Goal: Task Accomplishment & Management: Manage account settings

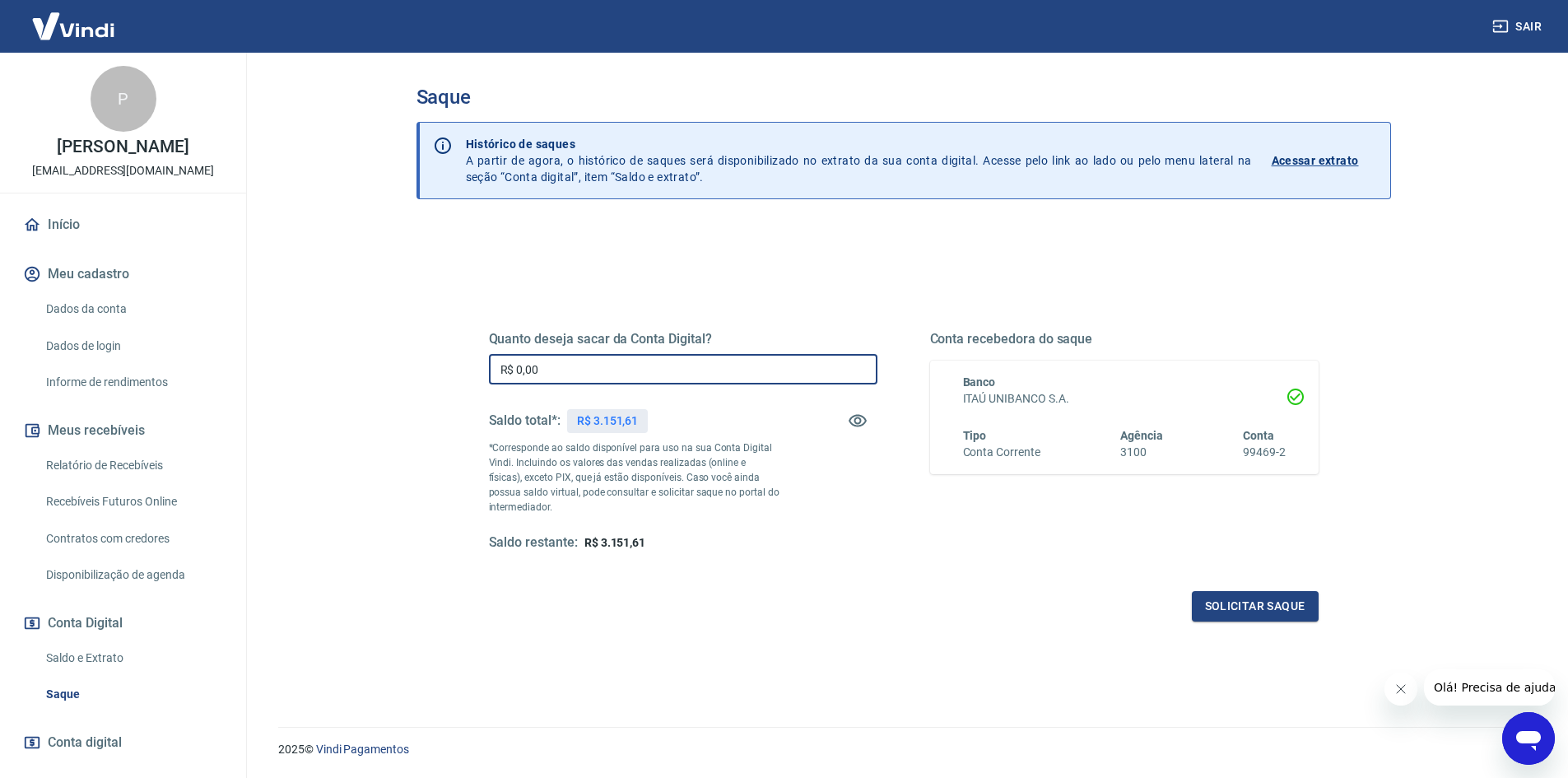
click at [546, 366] on input "R$ 0,00" at bounding box center [683, 369] width 389 height 30
type input "R$ 3.151,61"
click at [1261, 610] on button "Solicitar saque" at bounding box center [1255, 606] width 127 height 30
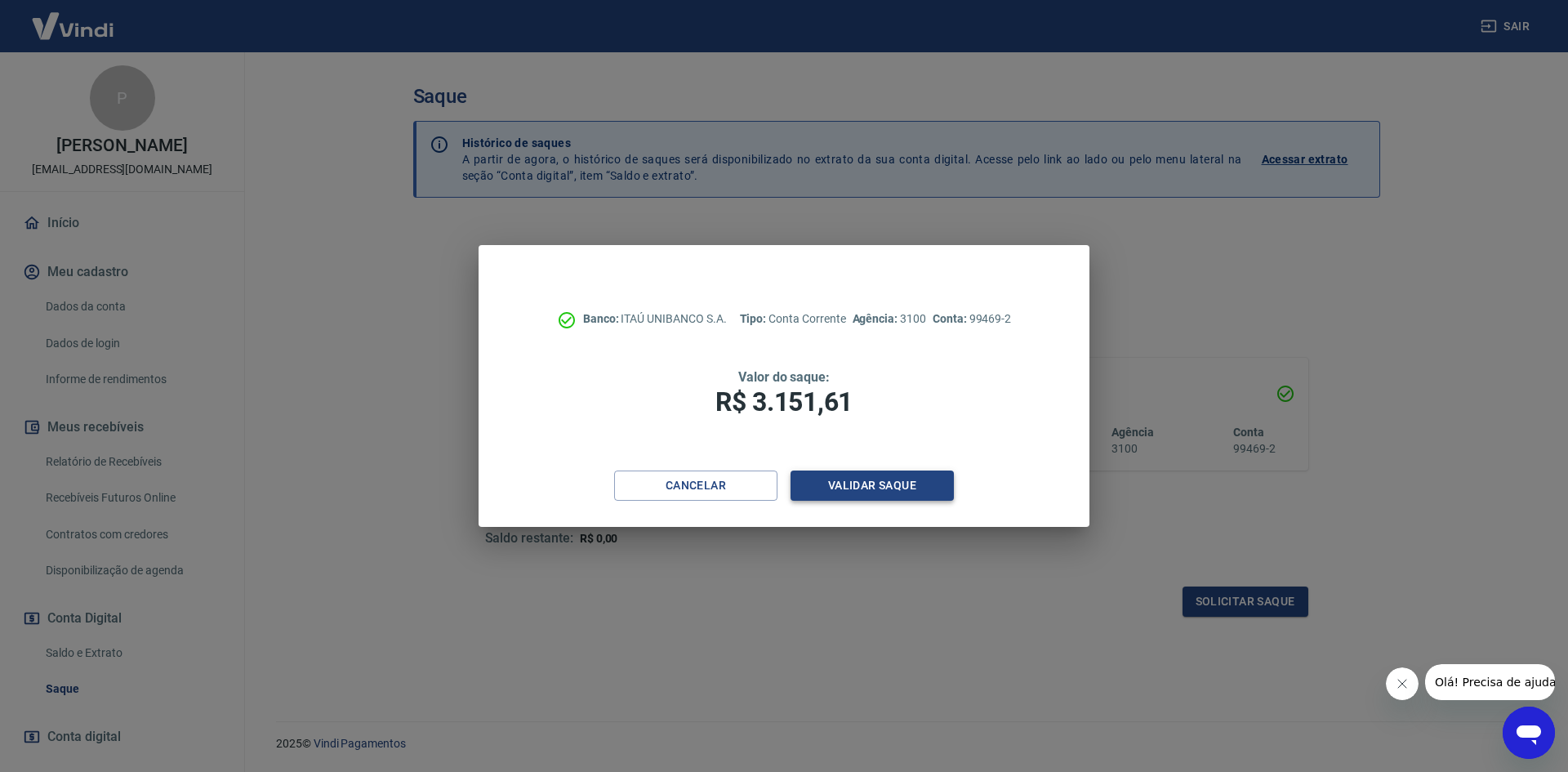
click at [900, 479] on button "Validar saque" at bounding box center [872, 486] width 164 height 30
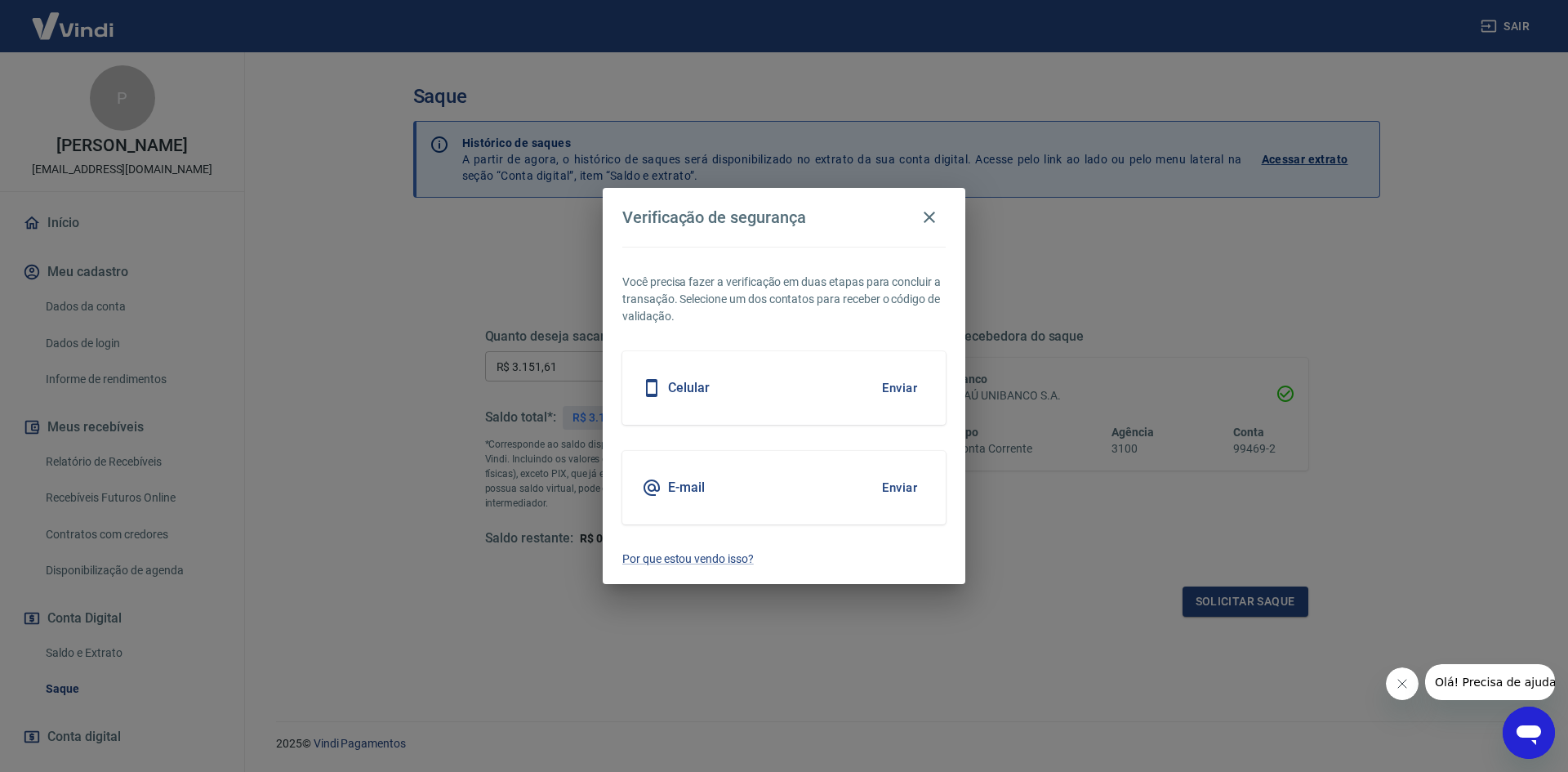
click at [898, 483] on button "Enviar" at bounding box center [900, 487] width 53 height 34
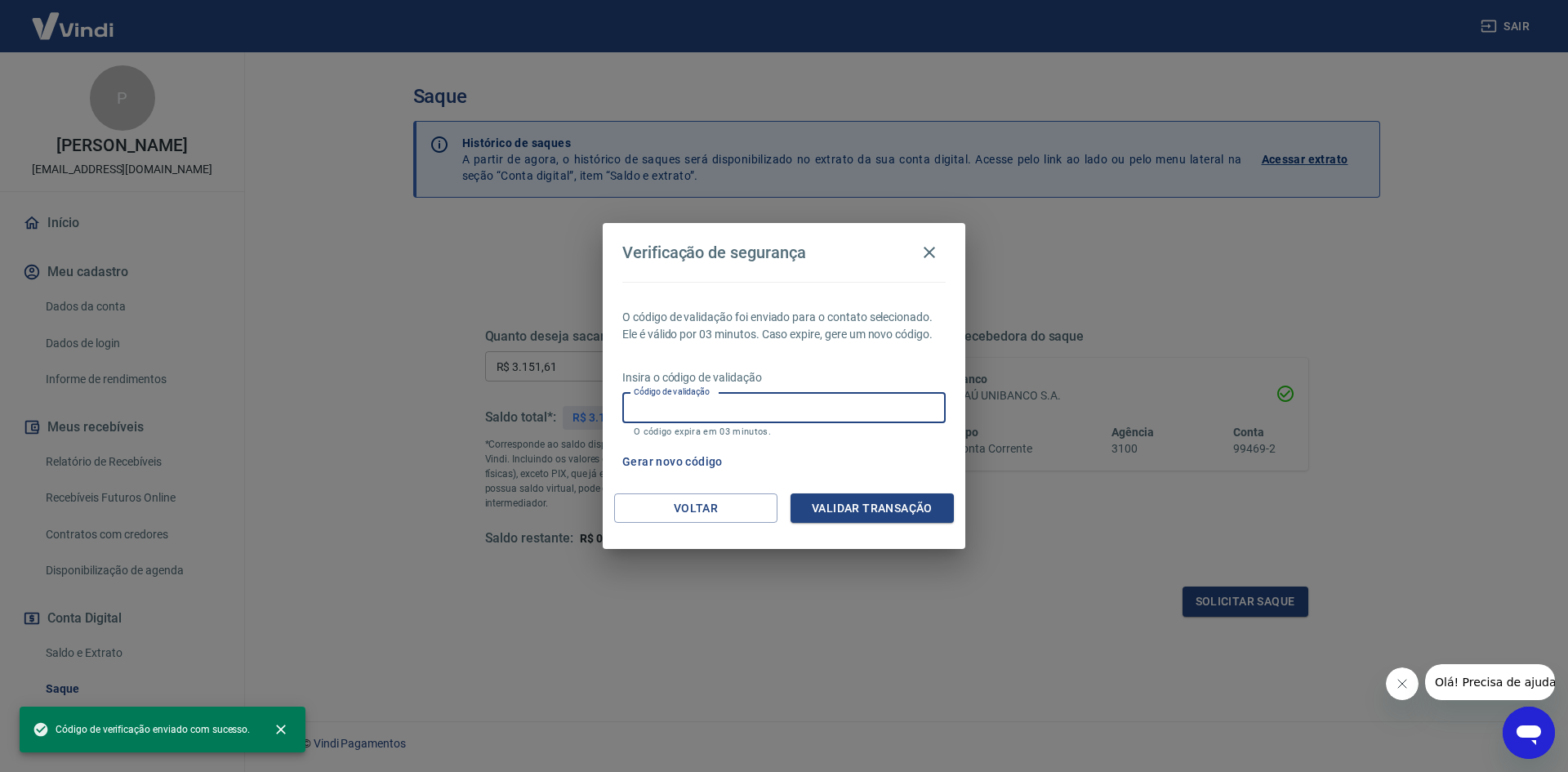
click at [708, 406] on input "Código de validação" at bounding box center [784, 408] width 324 height 30
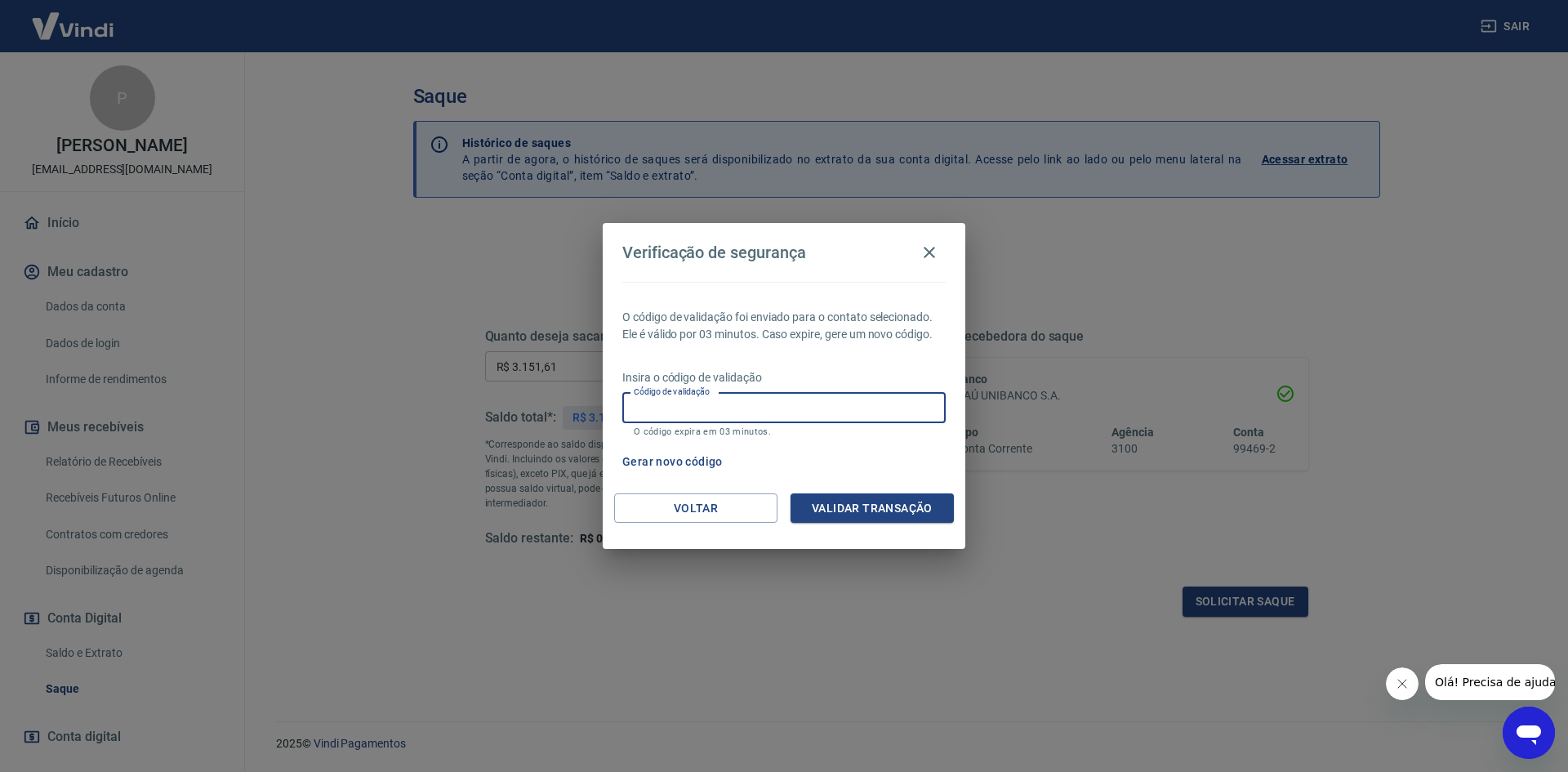
click at [690, 401] on input "Código de validação" at bounding box center [784, 408] width 324 height 30
click at [656, 405] on input "Código de validação" at bounding box center [784, 408] width 324 height 30
type input "275963"
click at [836, 509] on button "Validar transação" at bounding box center [872, 508] width 164 height 30
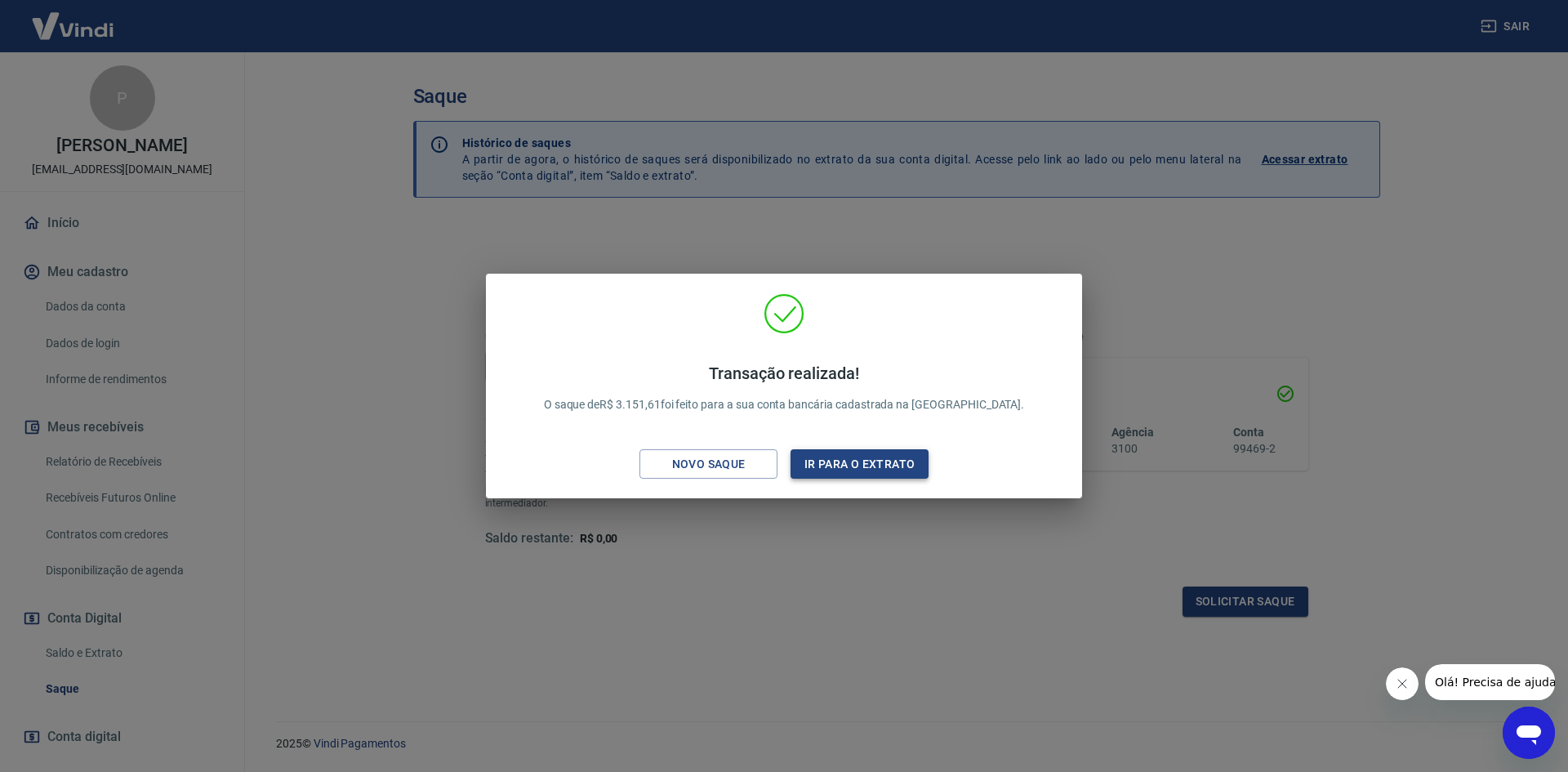
click at [845, 466] on button "Ir para o extrato" at bounding box center [859, 464] width 138 height 30
